Goal: Communication & Community: Answer question/provide support

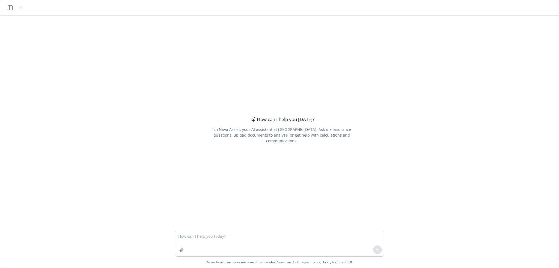
click at [198, 235] on textarea at bounding box center [279, 243] width 209 height 25
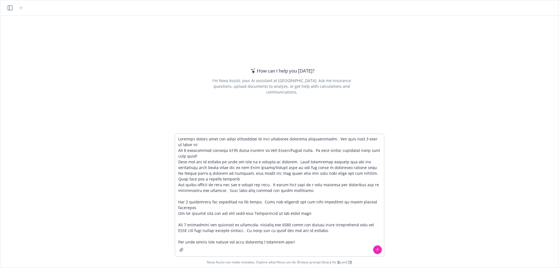
type textarea "Loremips dolors amet con adipi elitseddoei te inci utlaboree dolorema aliquaeni…"
click at [379, 250] on icon at bounding box center [378, 250] width 4 height 4
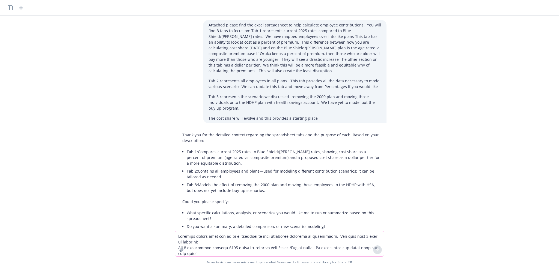
scroll to position [33, 0]
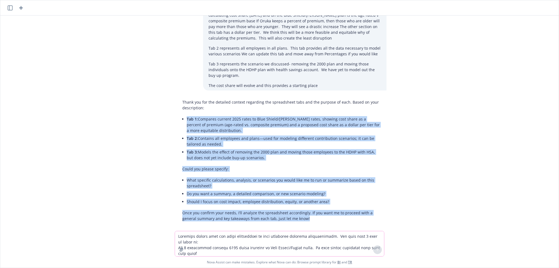
drag, startPoint x: 185, startPoint y: 112, endPoint x: 343, endPoint y: 219, distance: 189.9
click at [343, 219] on div "Attached please find the excel spreadsheet to help calculate employee contribut…" at bounding box center [279, 124] width 554 height 216
copy div "Tab 1: Compares current 2025 rates to Blue Shield/[PERSON_NAME] rates, showing …"
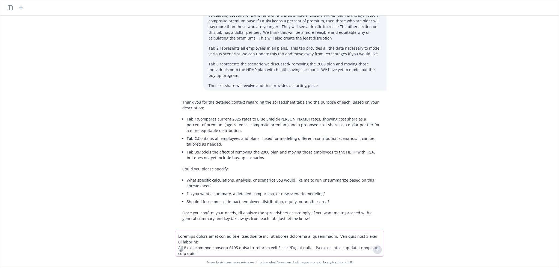
click at [190, 99] on p "Thank you for the detailed context regarding the spreadsheet tabs and the purpo…" at bounding box center [281, 104] width 199 height 11
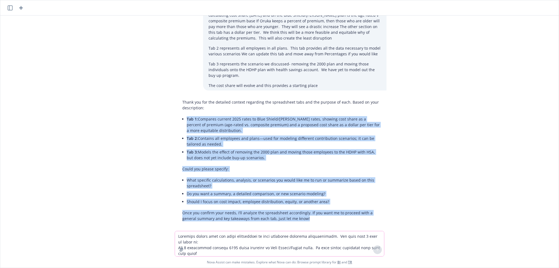
drag, startPoint x: 185, startPoint y: 114, endPoint x: 302, endPoint y: 215, distance: 154.2
click at [302, 215] on div "Thank you for the detailed context regarding the spreadsheet tabs and the purpo…" at bounding box center [282, 160] width 210 height 127
copy div "Tab 1: Compares current 2025 rates to Blue Shield/[PERSON_NAME] rates, showing …"
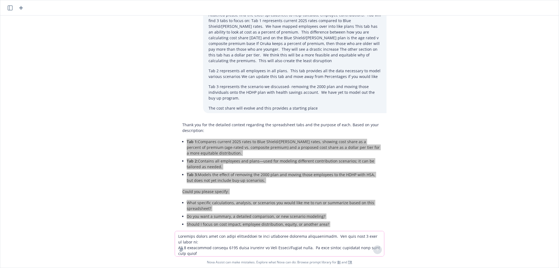
scroll to position [0, 0]
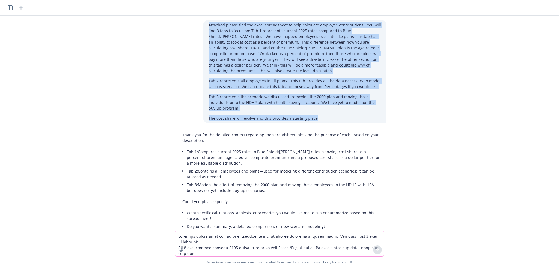
drag, startPoint x: 206, startPoint y: 27, endPoint x: 335, endPoint y: 115, distance: 156.1
click at [335, 115] on div "Attached please find the excel spreadsheet to help calculate employee contribut…" at bounding box center [294, 71] width 183 height 103
copy div "Loremips dolors amet con adipi elitseddoei te inci utlaboree dolorema aliquaeni…"
